Goal: Find specific page/section: Find specific page/section

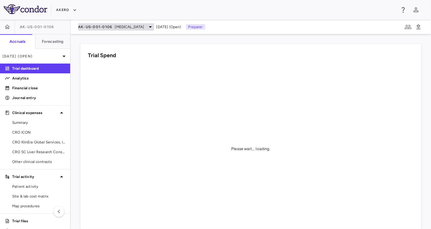
click at [140, 24] on span "[MEDICAL_DATA]" at bounding box center [129, 26] width 29 height 5
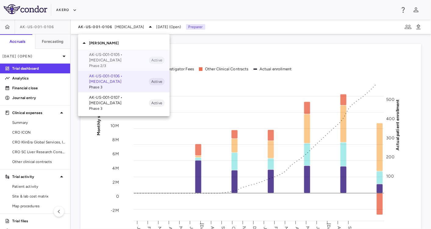
click at [113, 60] on p "AK-US-001-0105 • [MEDICAL_DATA]" at bounding box center [119, 57] width 60 height 11
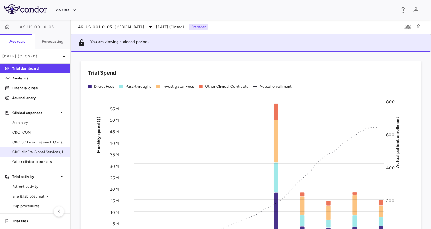
scroll to position [6, 0]
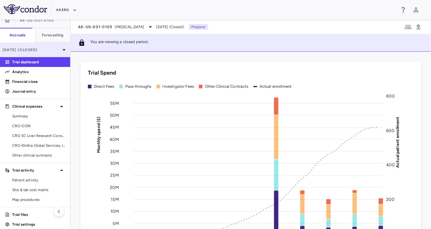
click at [34, 48] on p "[DATE] (Closed)" at bounding box center [31, 49] width 58 height 5
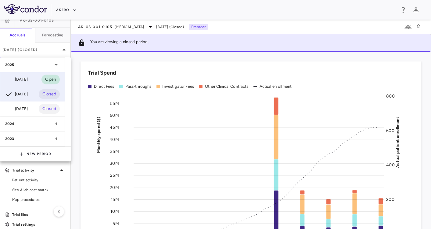
click at [24, 77] on div "[DATE]" at bounding box center [16, 79] width 23 height 7
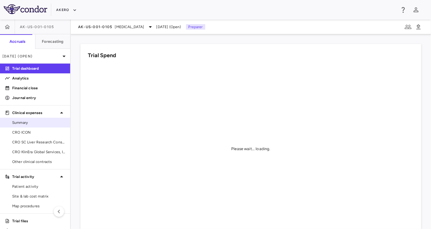
scroll to position [11, 0]
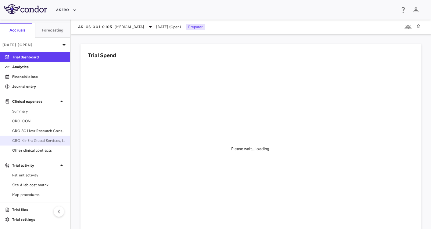
click at [37, 138] on span "CRO KlinEra Global Services, Inc" at bounding box center [38, 140] width 53 height 5
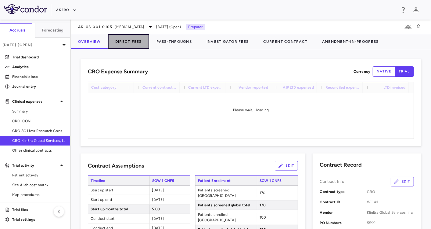
click at [135, 42] on button "Direct Fees" at bounding box center [128, 41] width 41 height 15
